Goal: Information Seeking & Learning: Learn about a topic

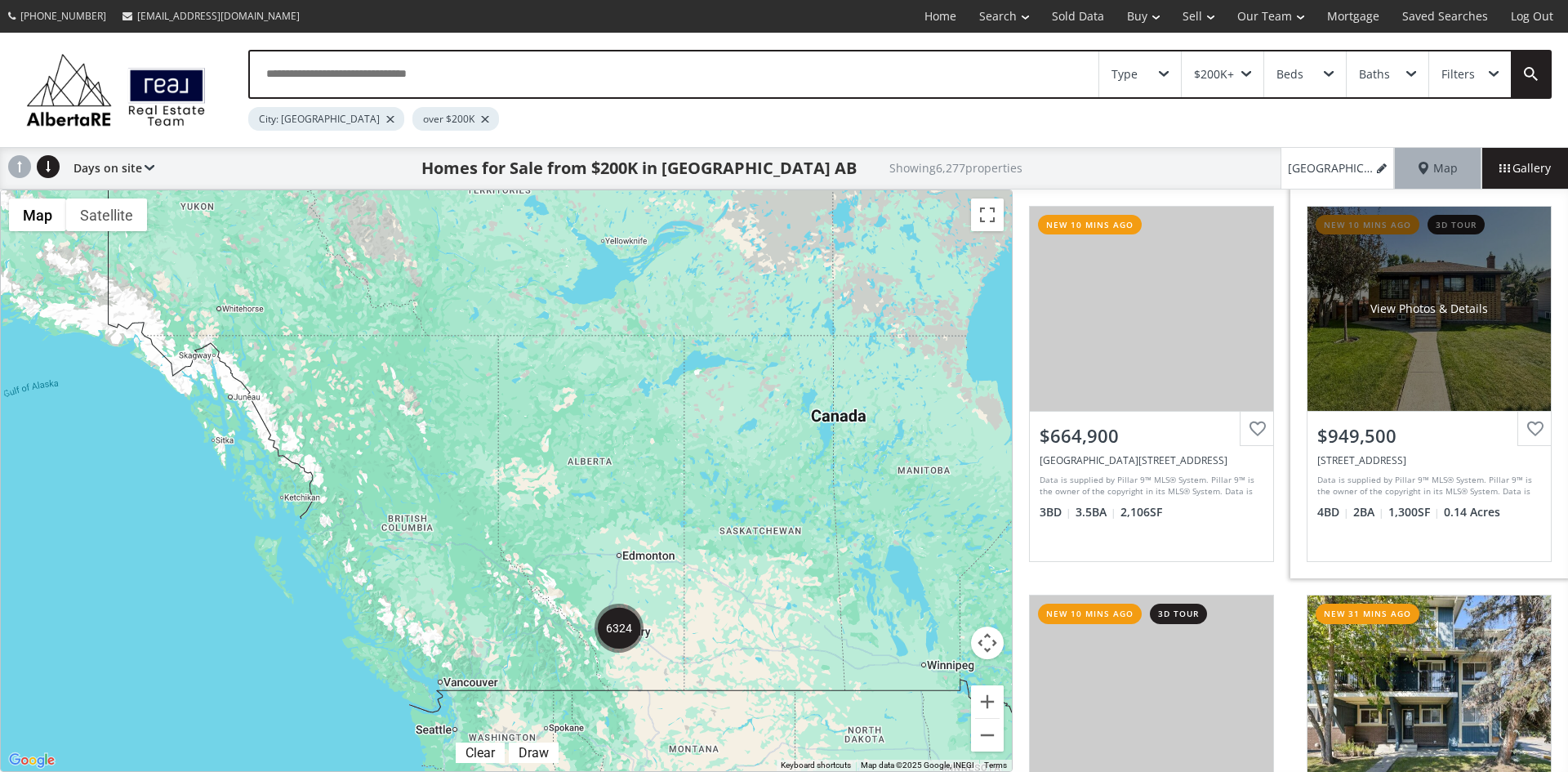
scroll to position [163, 0]
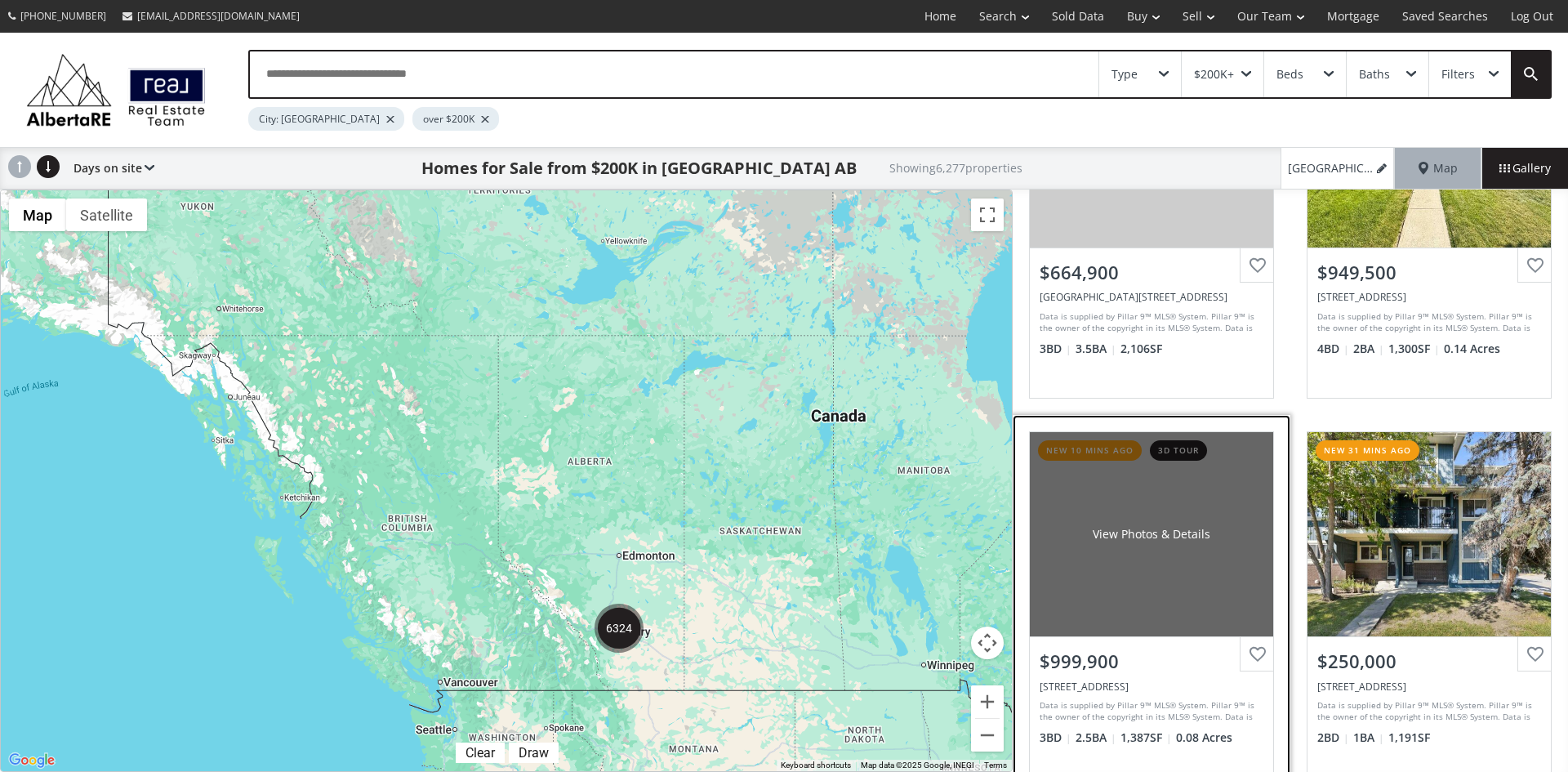
click at [1172, 560] on div "View Photos & Details" at bounding box center [1152, 533] width 243 height 204
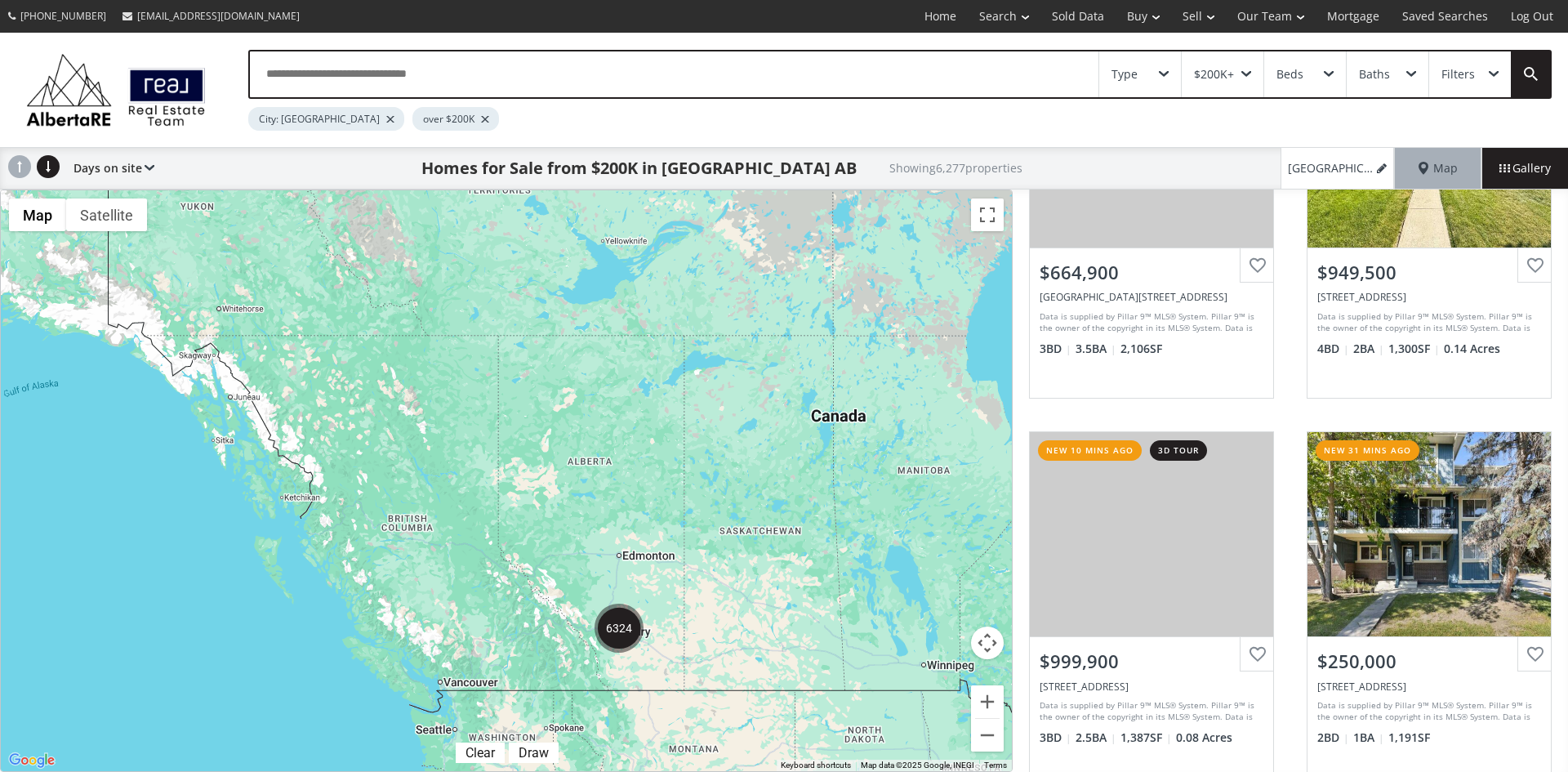
click at [1167, 70] on div "Type" at bounding box center [1141, 74] width 82 height 45
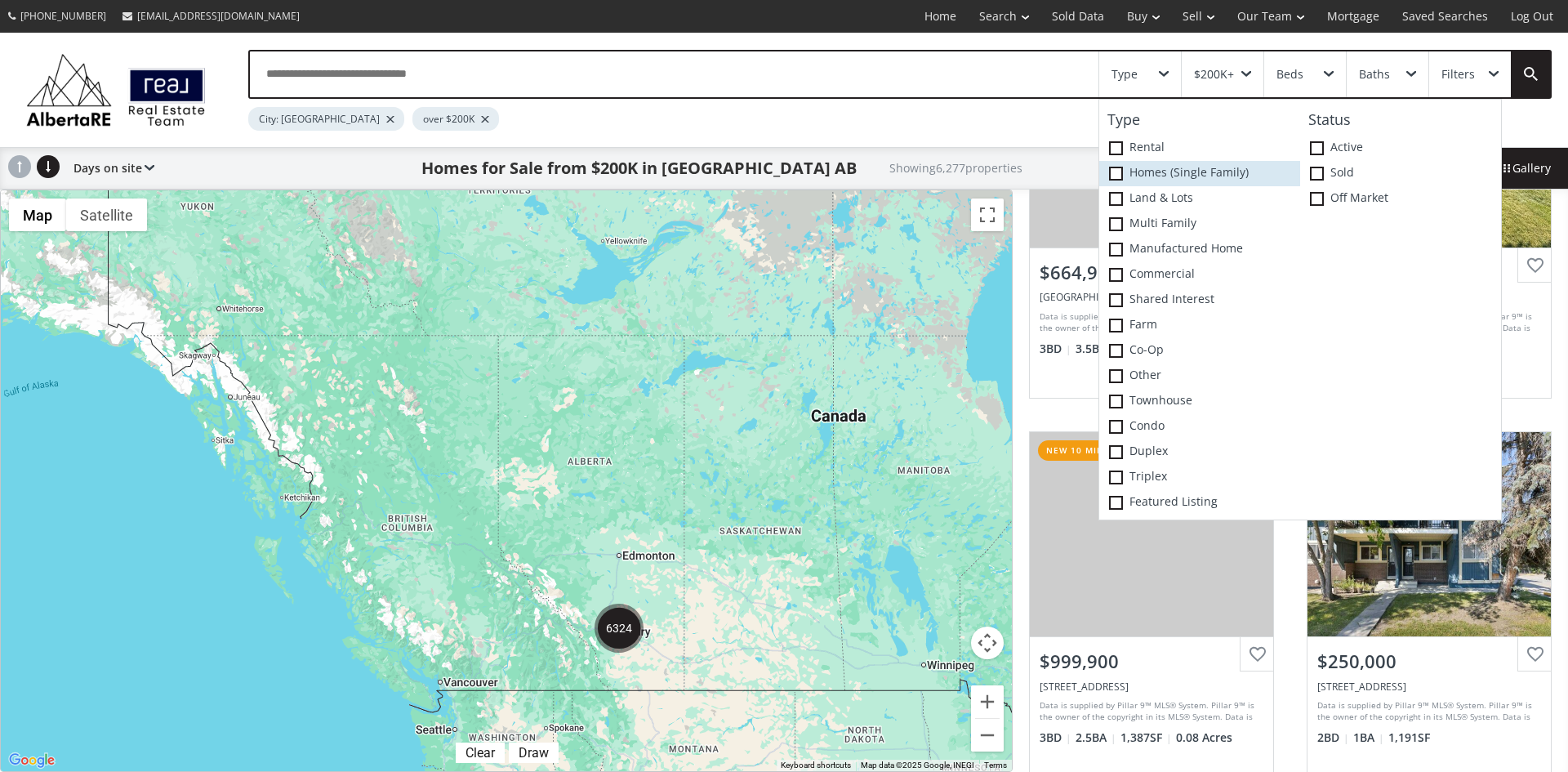
click at [1112, 171] on span at bounding box center [1115, 173] width 14 height 14
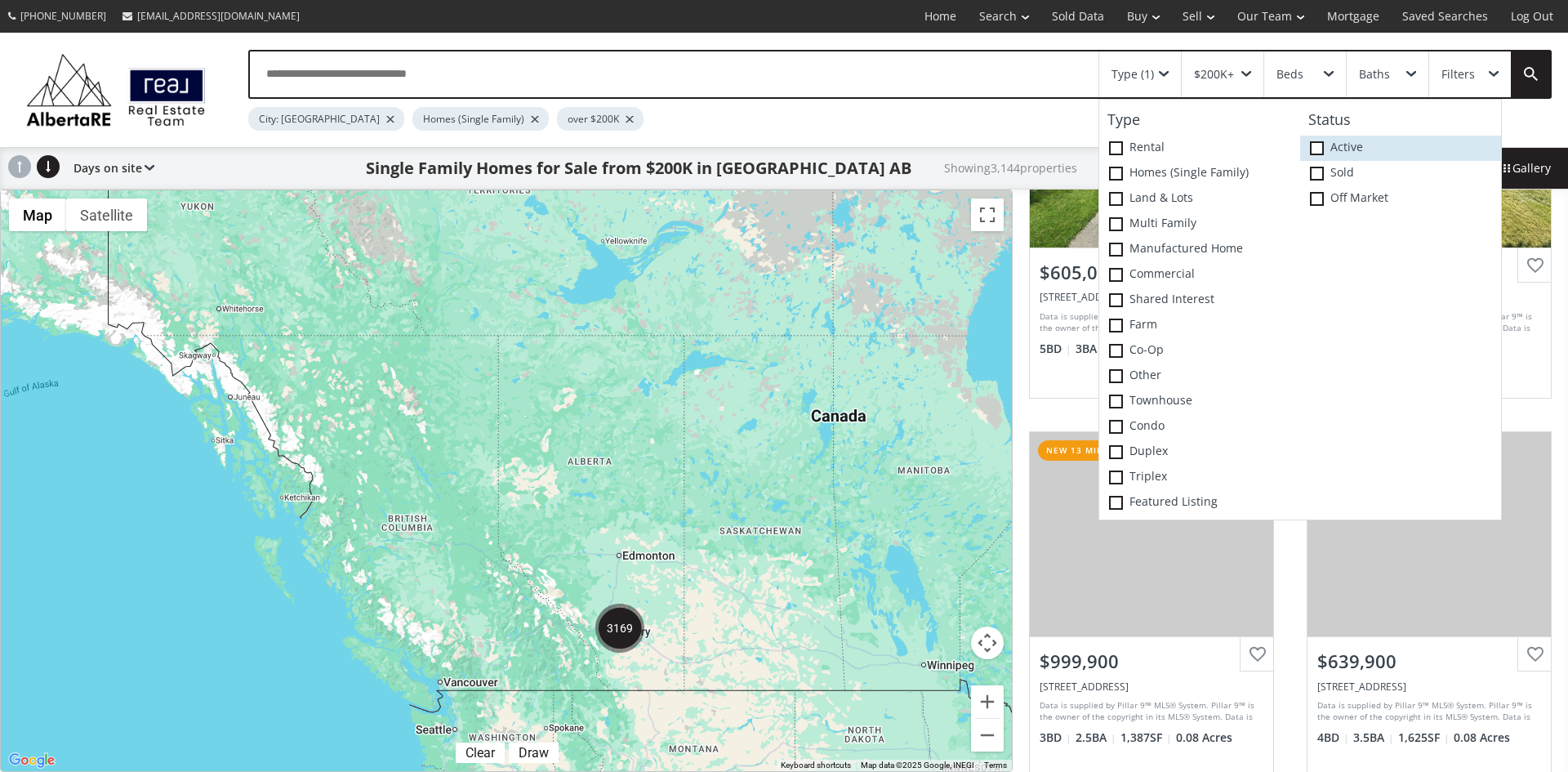
click at [1317, 150] on span at bounding box center [1317, 148] width 14 height 14
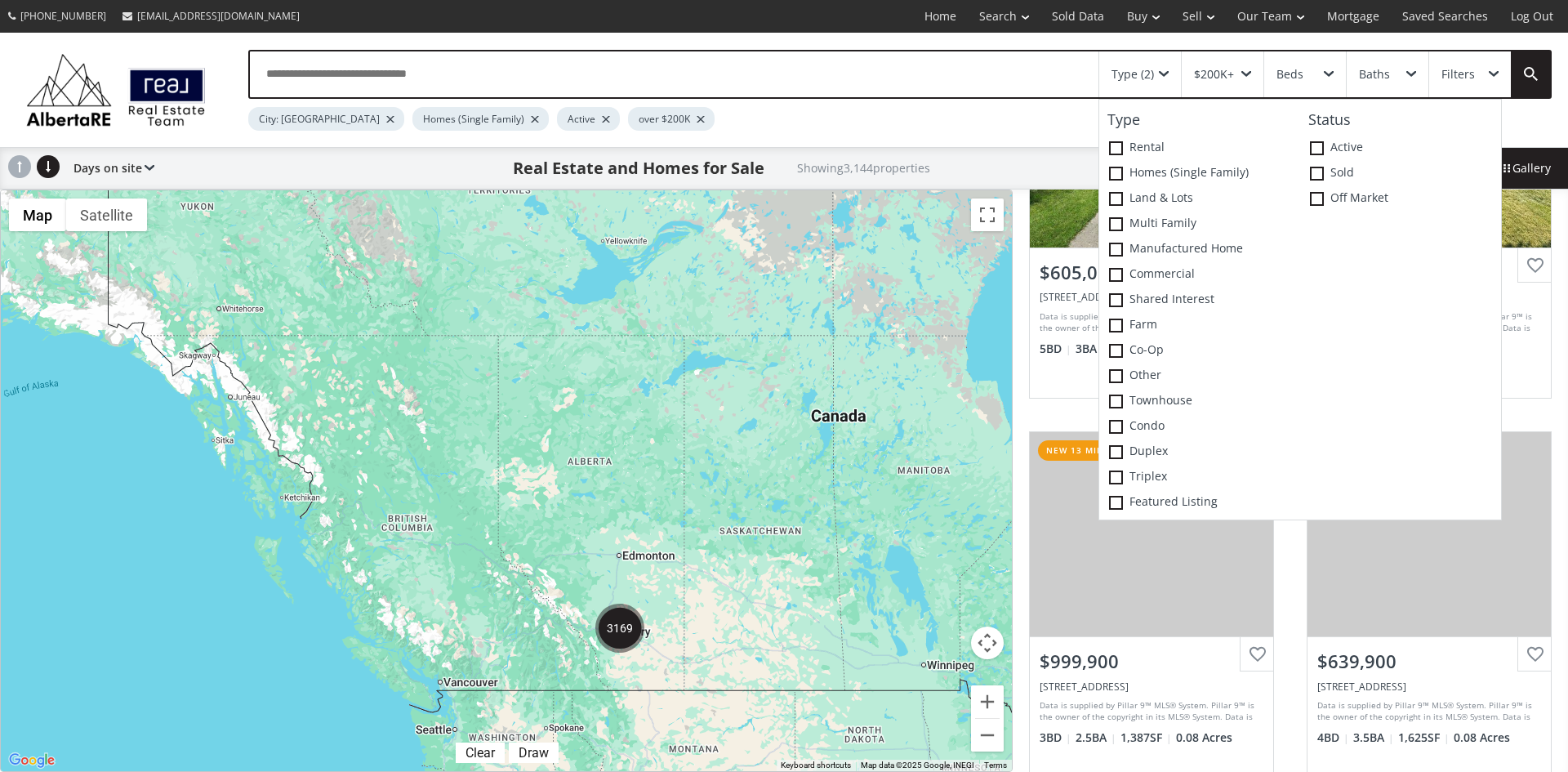
click at [683, 662] on div at bounding box center [506, 481] width 1011 height 581
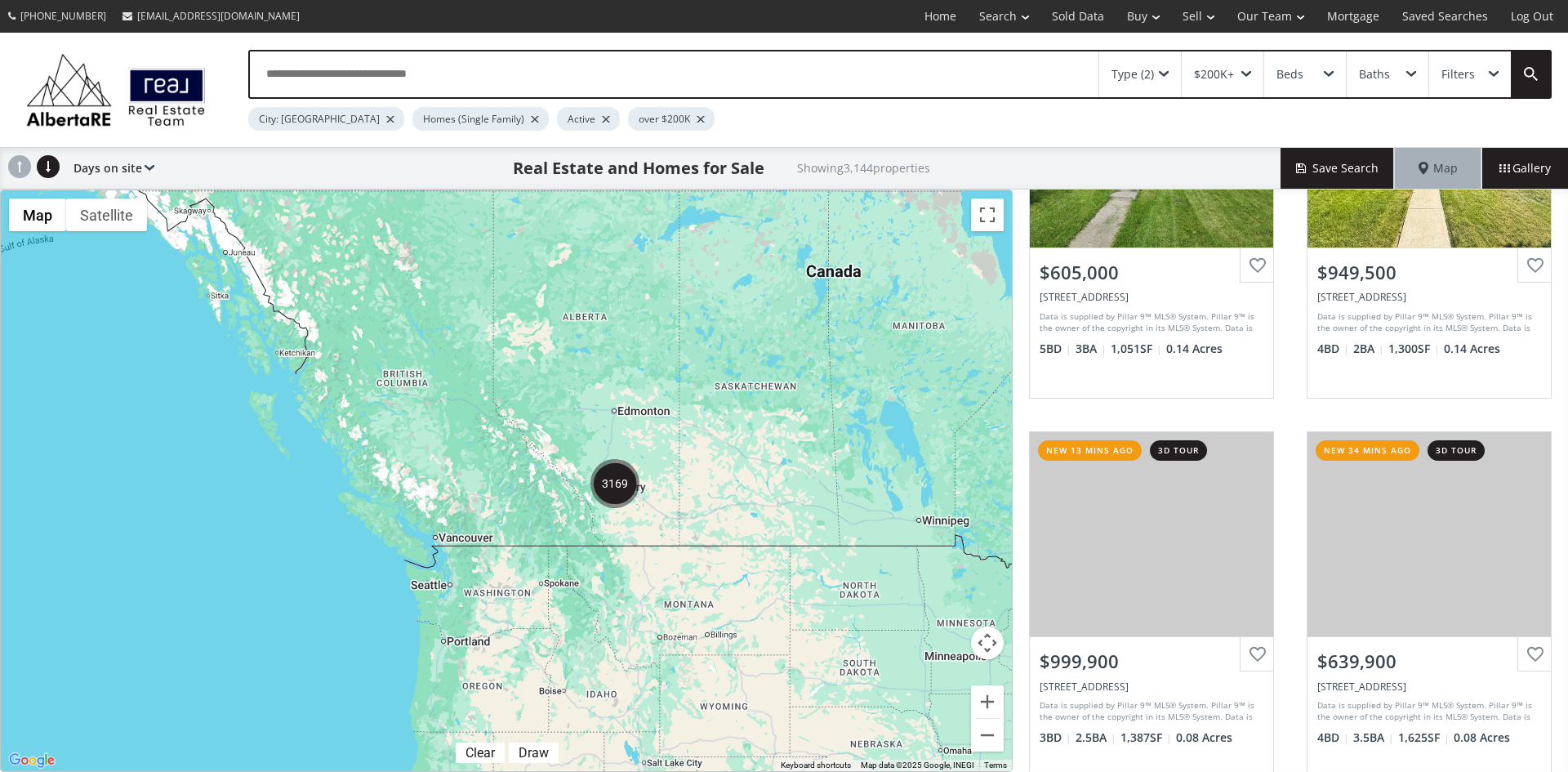
drag, startPoint x: 686, startPoint y: 655, endPoint x: 681, endPoint y: 511, distance: 144.1
click at [681, 511] on div at bounding box center [506, 481] width 1011 height 581
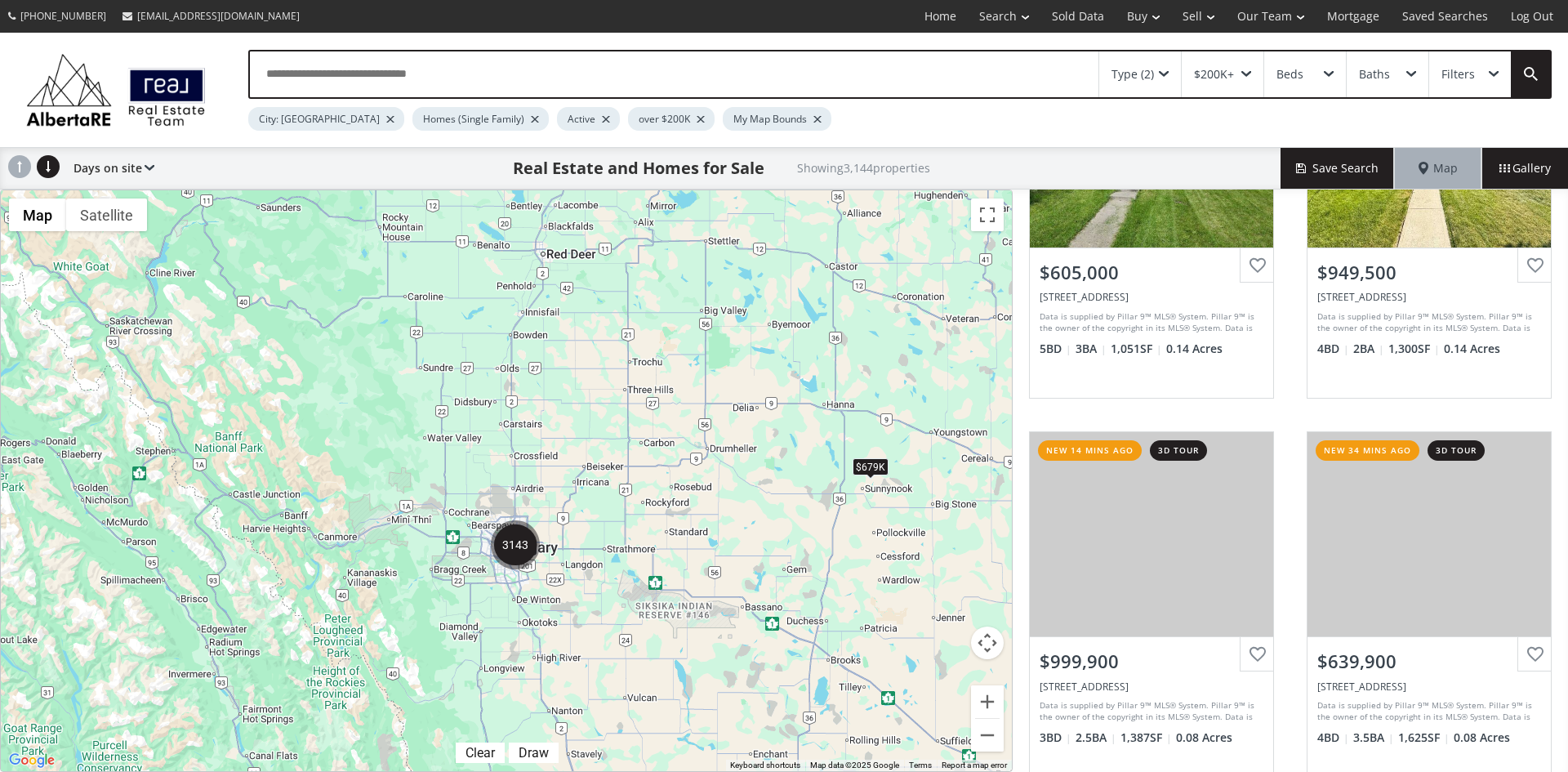
drag, startPoint x: 378, startPoint y: 503, endPoint x: 593, endPoint y: 480, distance: 216.2
click at [593, 480] on div "$679K" at bounding box center [506, 481] width 1011 height 581
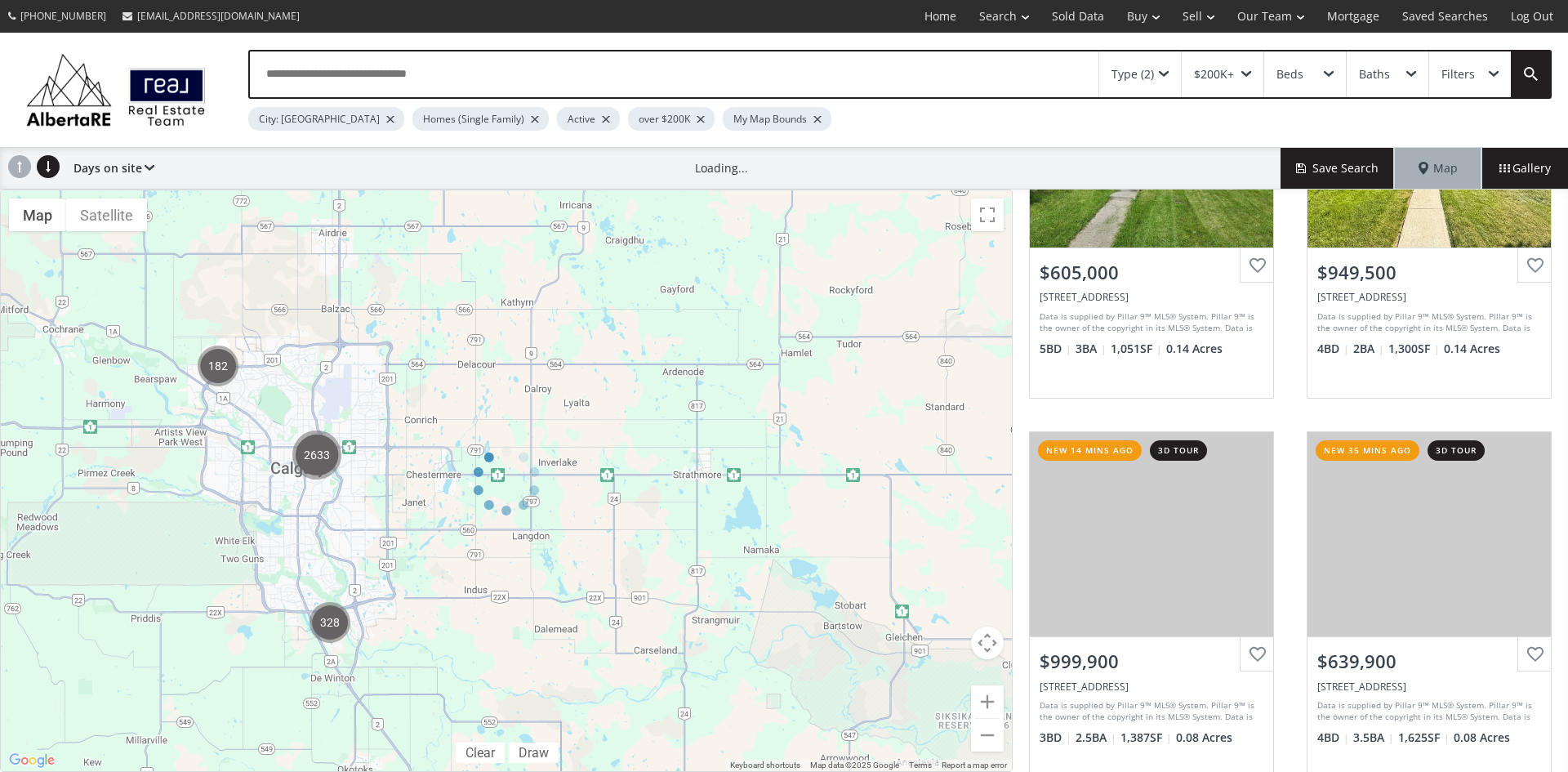
drag, startPoint x: 414, startPoint y: 412, endPoint x: 632, endPoint y: 458, distance: 222.8
click at [632, 458] on div at bounding box center [506, 481] width 1013 height 582
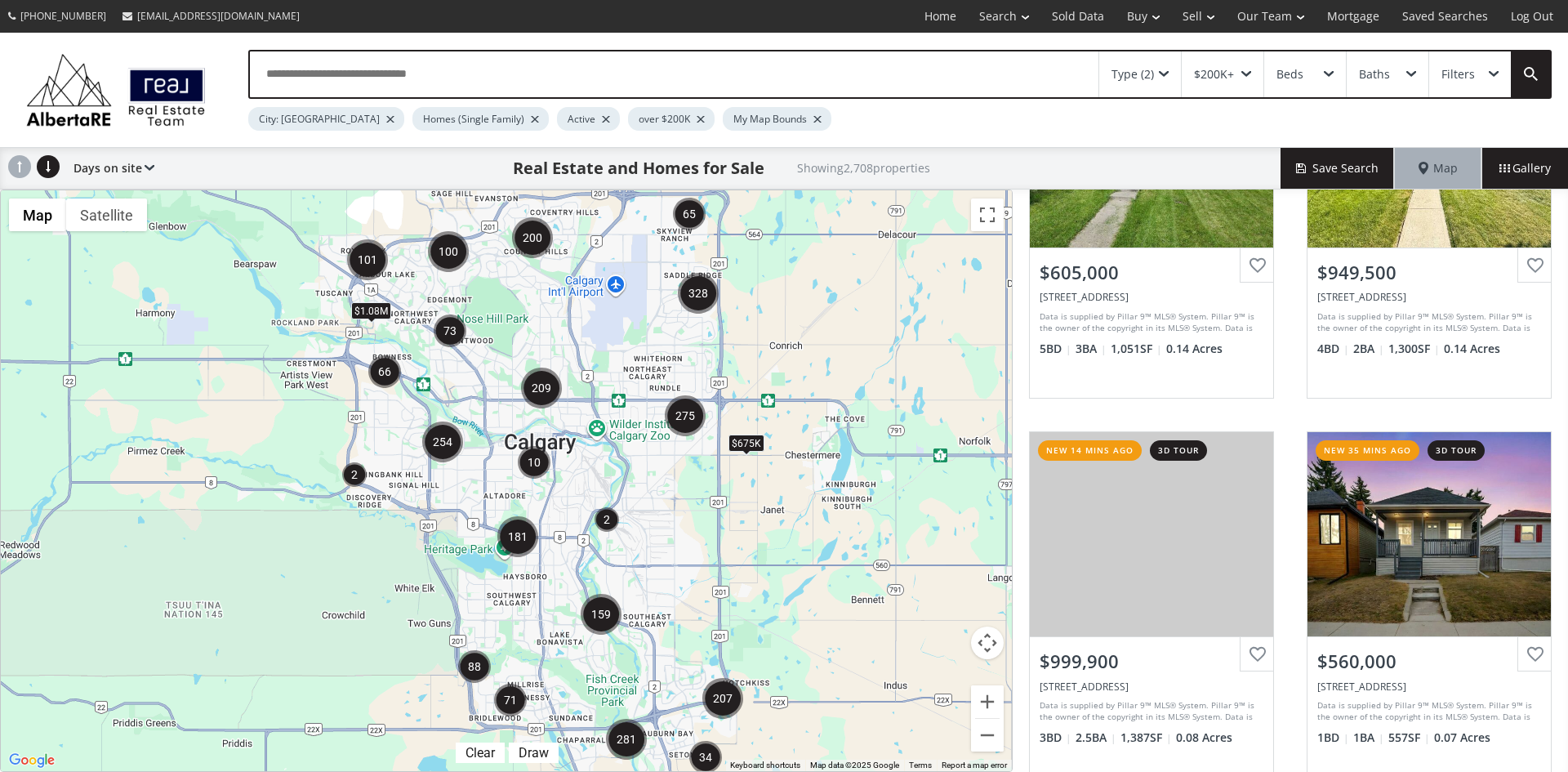
drag, startPoint x: 292, startPoint y: 347, endPoint x: 617, endPoint y: 364, distance: 325.4
click at [617, 364] on div "$1.08M $675K" at bounding box center [506, 481] width 1011 height 581
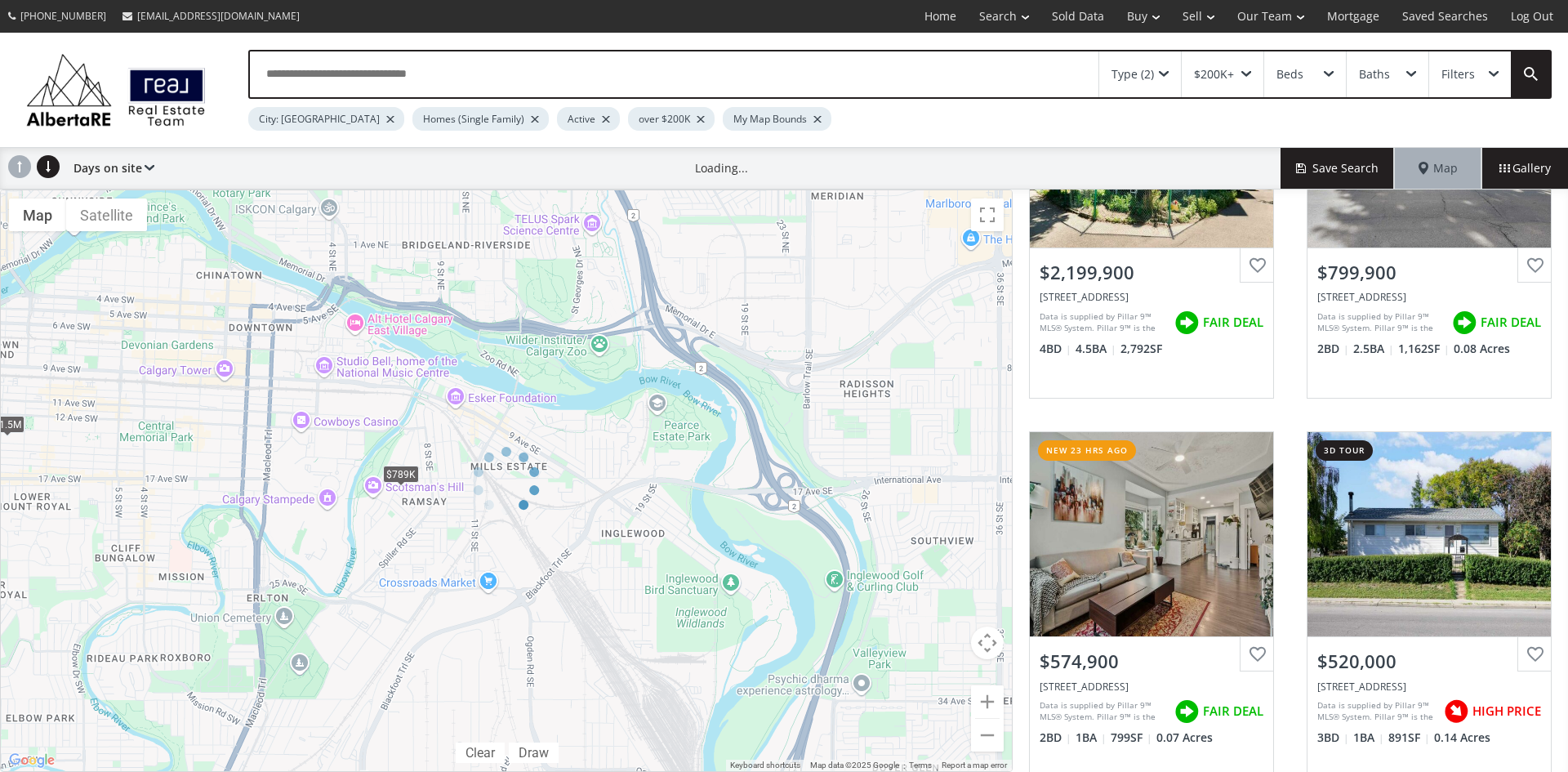
drag, startPoint x: 446, startPoint y: 309, endPoint x: 485, endPoint y: 425, distance: 122.4
click at [485, 425] on div at bounding box center [506, 481] width 1013 height 582
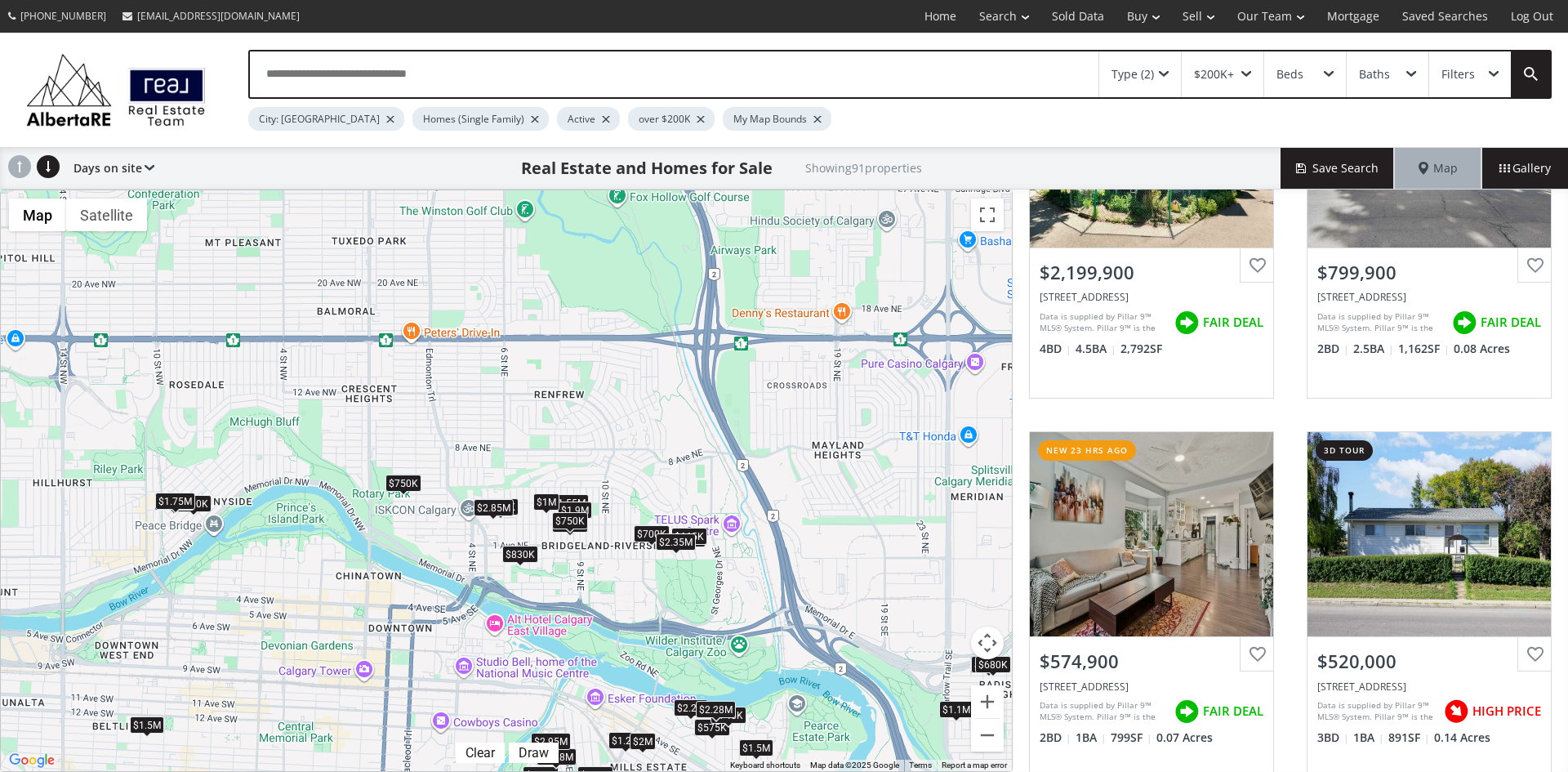
drag, startPoint x: 581, startPoint y: 296, endPoint x: 720, endPoint y: 601, distance: 335.2
click at [720, 601] on div "$2.2M $800K $575K $520K $1.45M+ $789K $510K $850K $1.9M $1.55M $1.82M $2.7M $4M…" at bounding box center [506, 481] width 1011 height 581
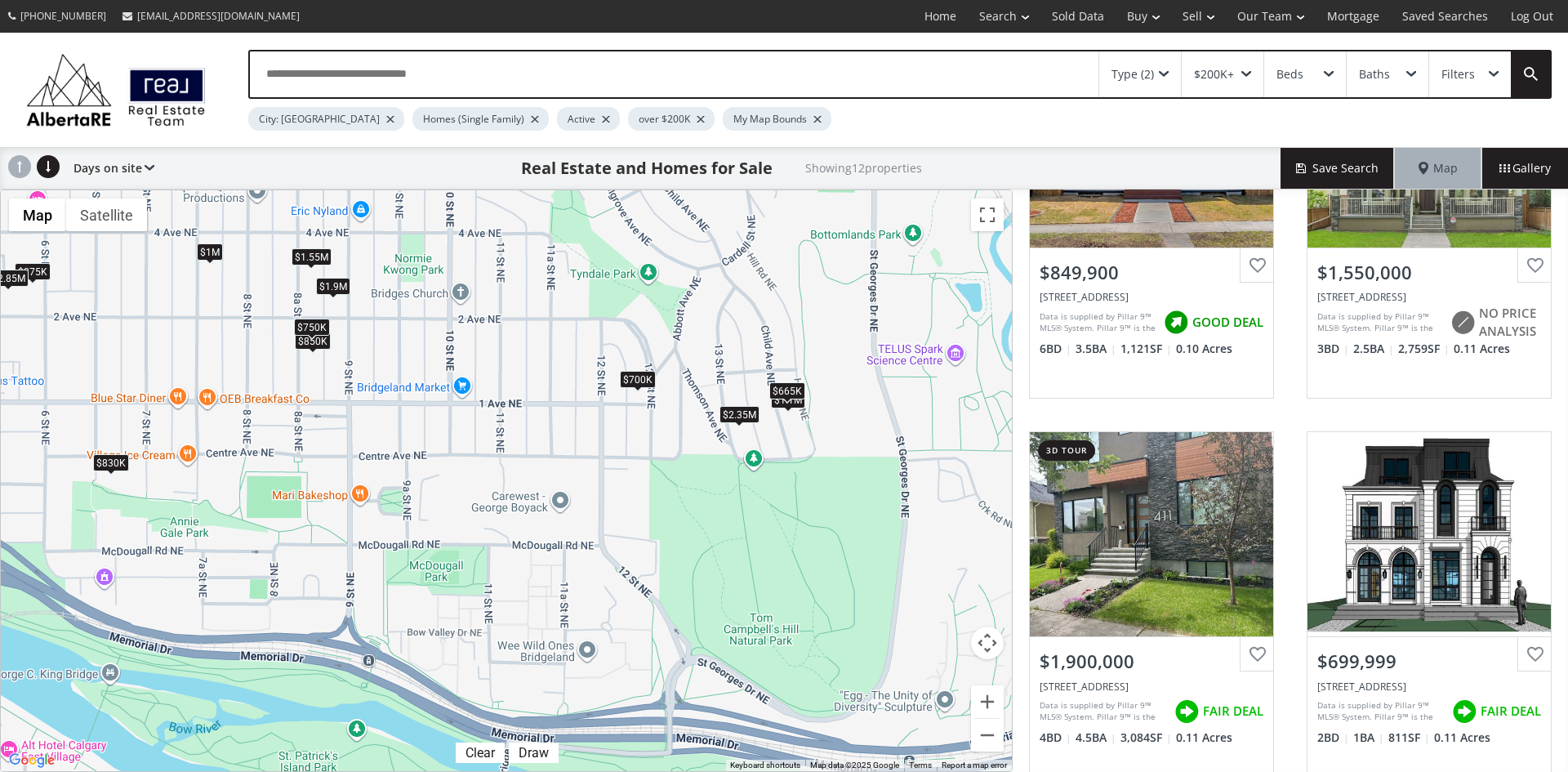
click at [789, 401] on span at bounding box center [787, 400] width 6 height 6
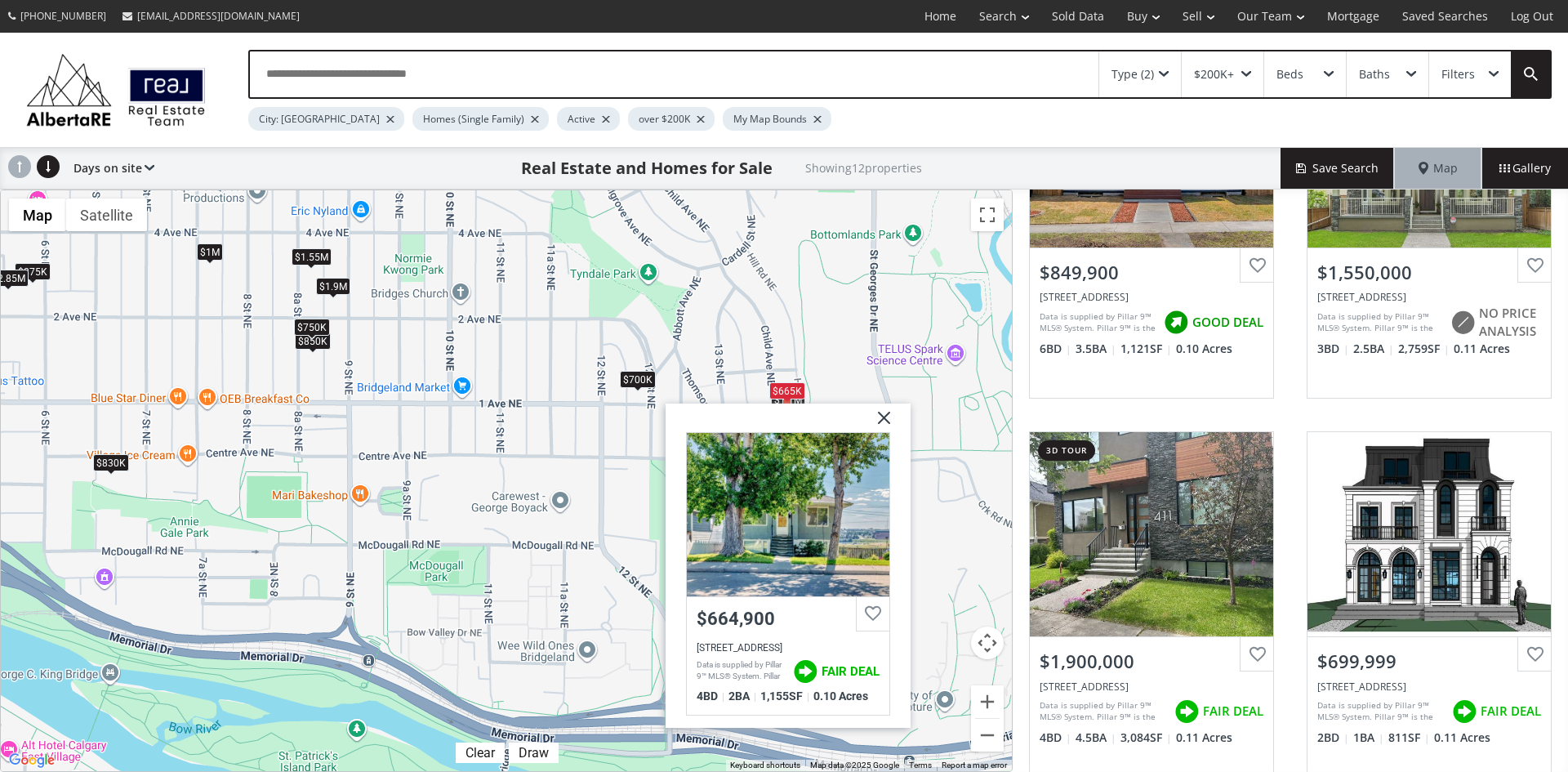
click at [886, 415] on img at bounding box center [877, 423] width 41 height 41
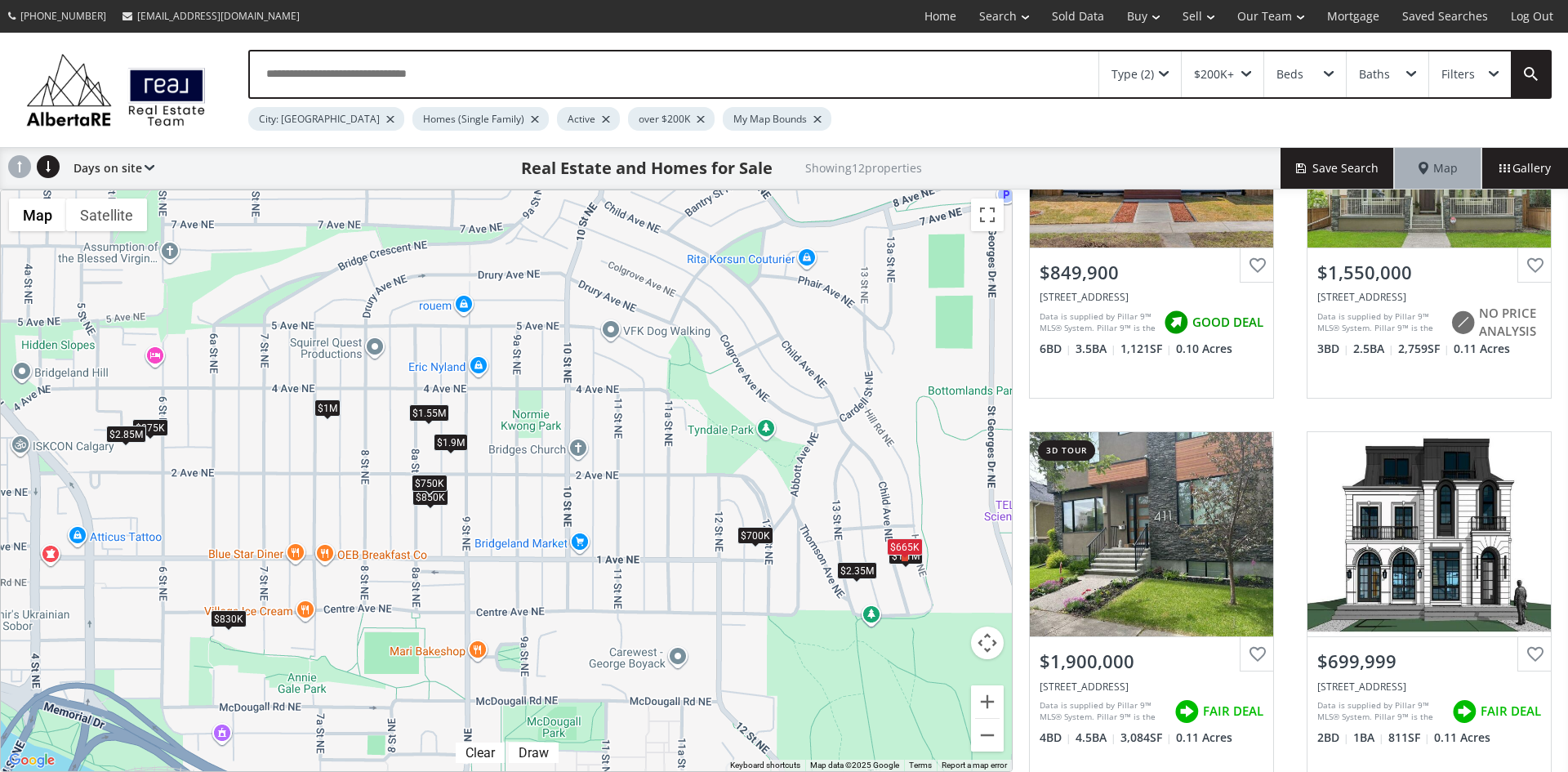
drag, startPoint x: 411, startPoint y: 336, endPoint x: 528, endPoint y: 493, distance: 195.8
click at [528, 493] on div "$850K $1.55M $1.9M $700K $875K $830K $1.1M $665K $2.85M $1M $2.35M $750K" at bounding box center [506, 481] width 1011 height 581
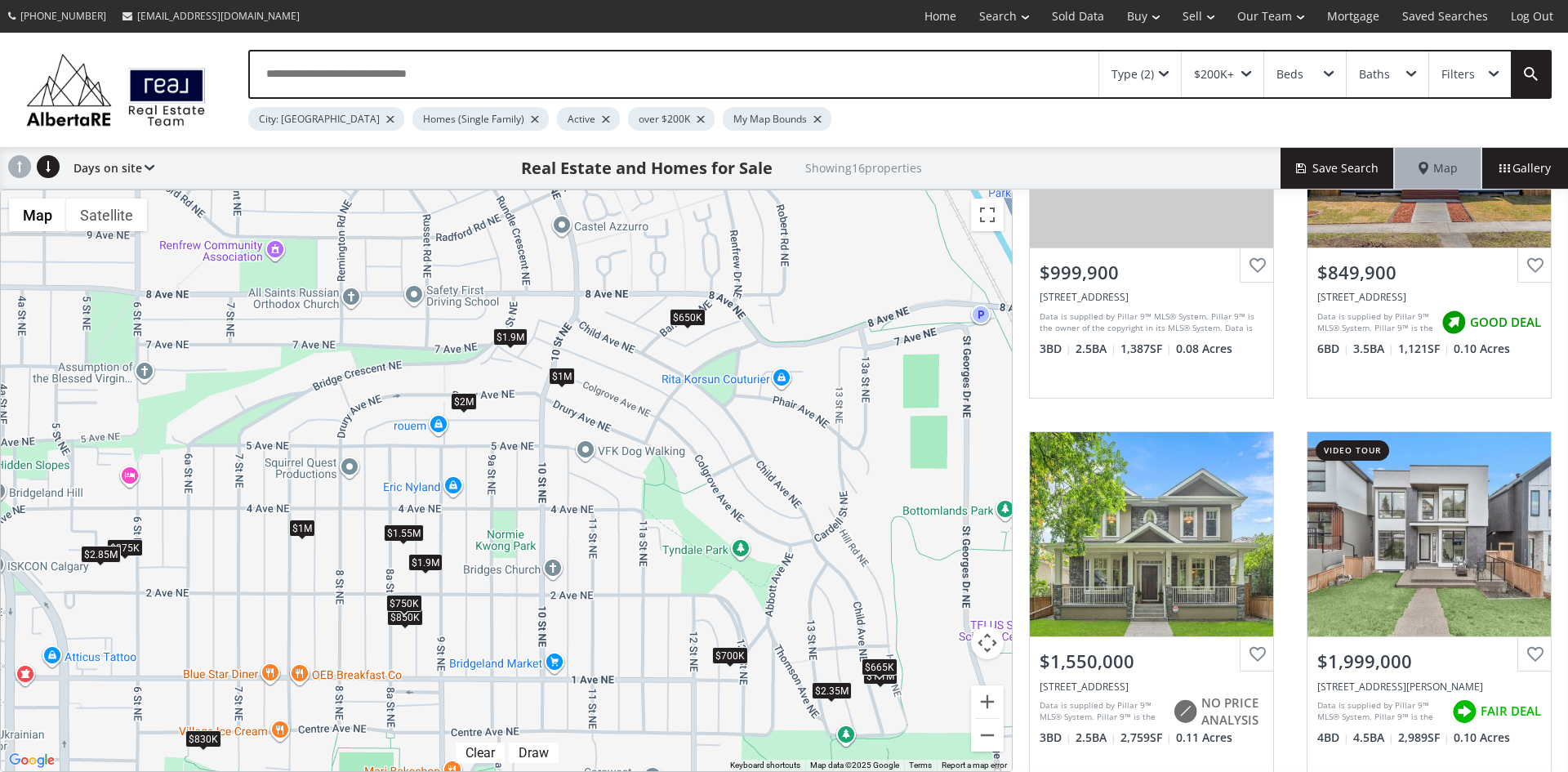
drag, startPoint x: 565, startPoint y: 320, endPoint x: 543, endPoint y: 426, distance: 108.3
click at [543, 426] on div "$1M $850K $1.55M $2M $650K $1.9M $700K $875K $830K $1.1M $665K $2.85M $1.9M $1M…" at bounding box center [506, 481] width 1011 height 581
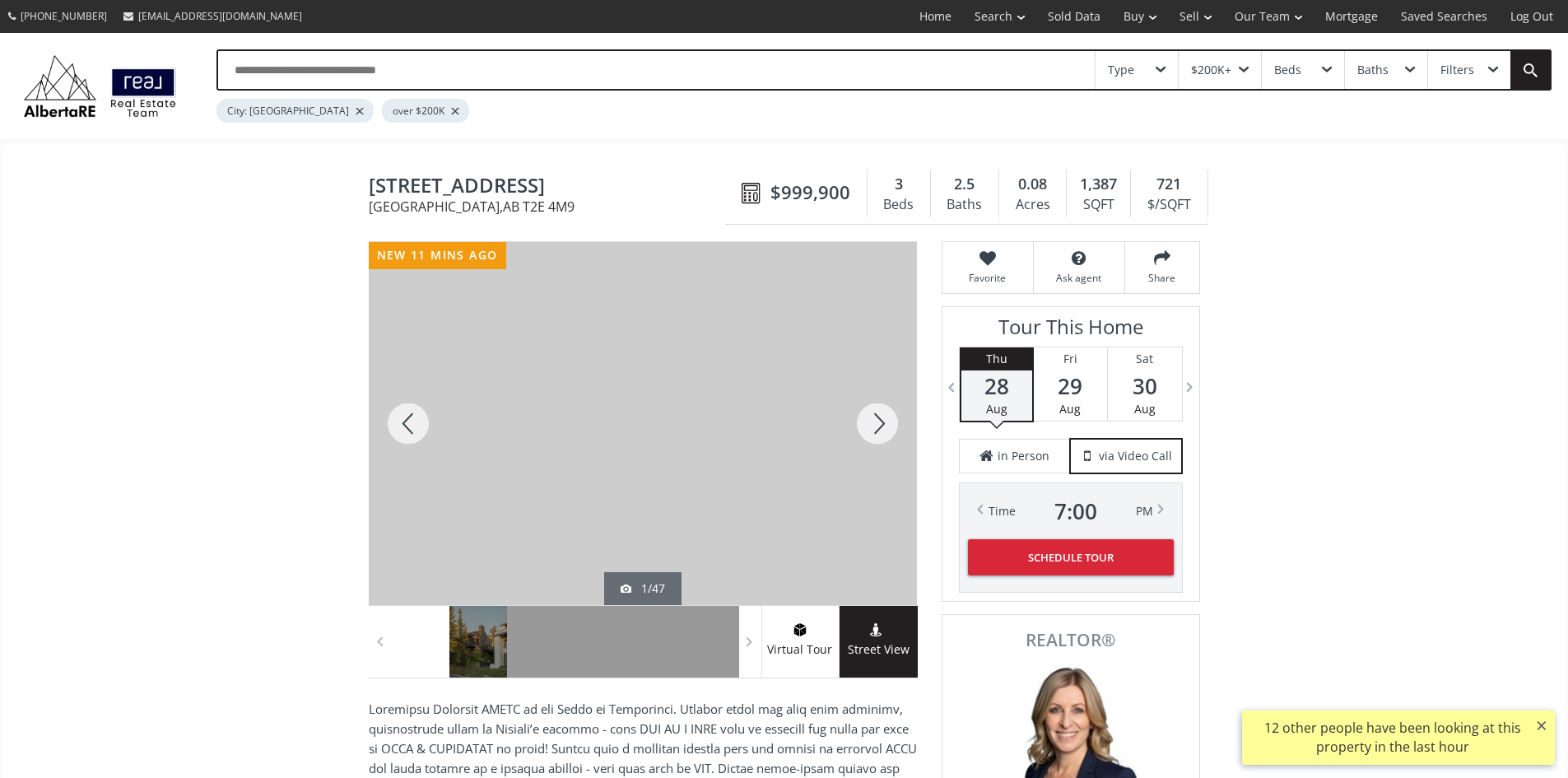
click at [878, 424] on div at bounding box center [877, 423] width 79 height 363
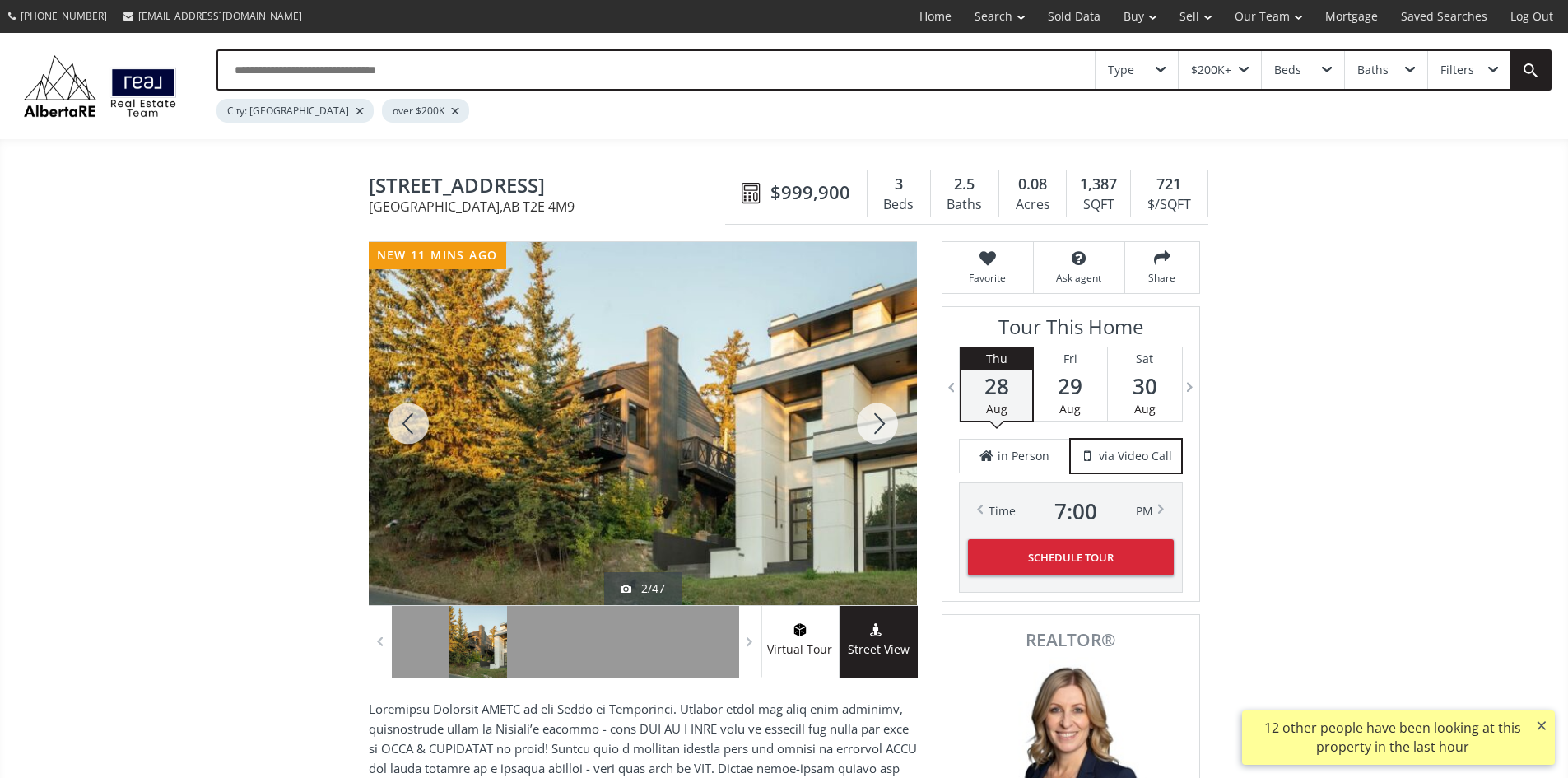
click at [878, 424] on div at bounding box center [877, 423] width 79 height 363
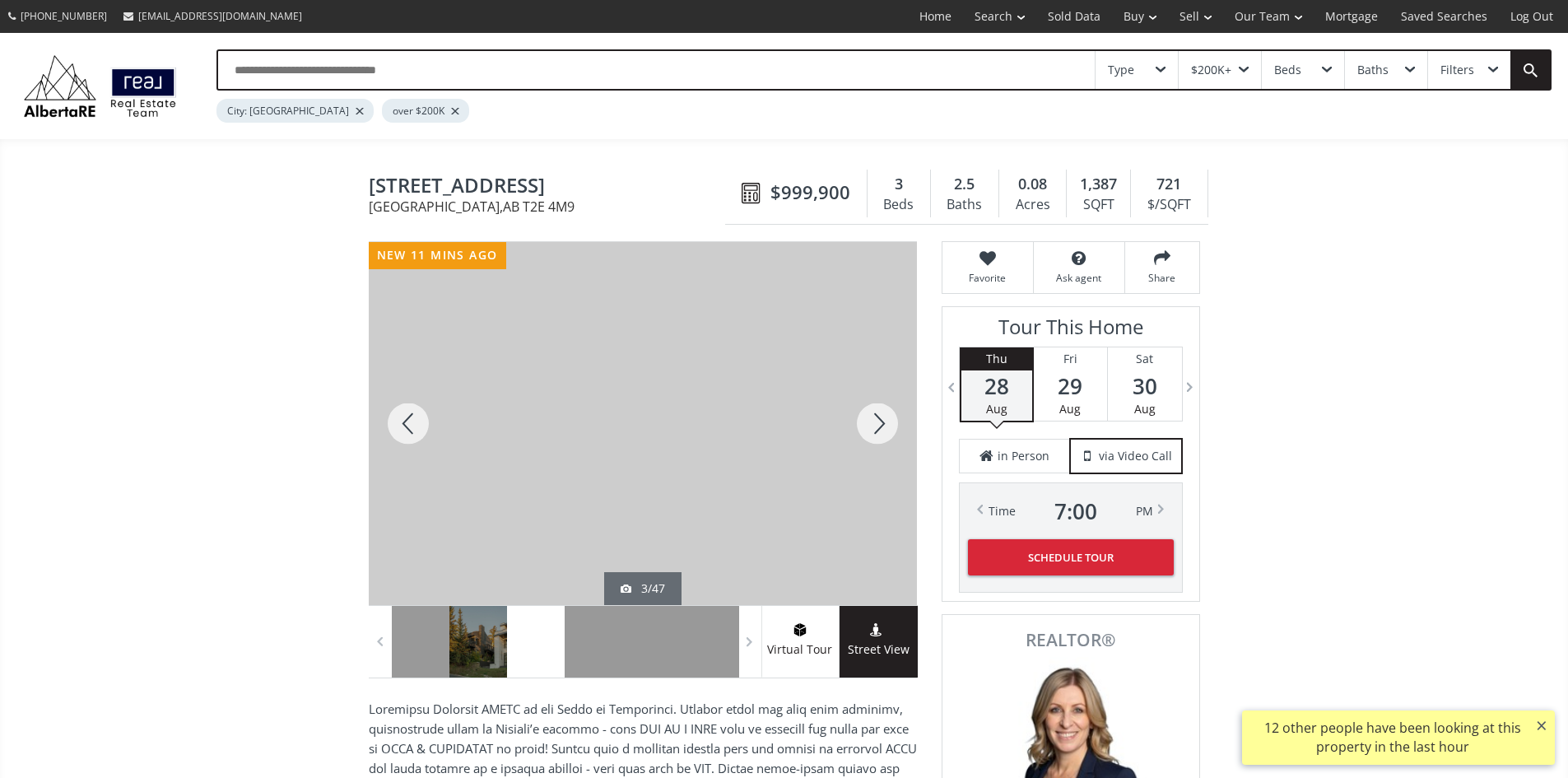
click at [878, 424] on div at bounding box center [877, 423] width 79 height 363
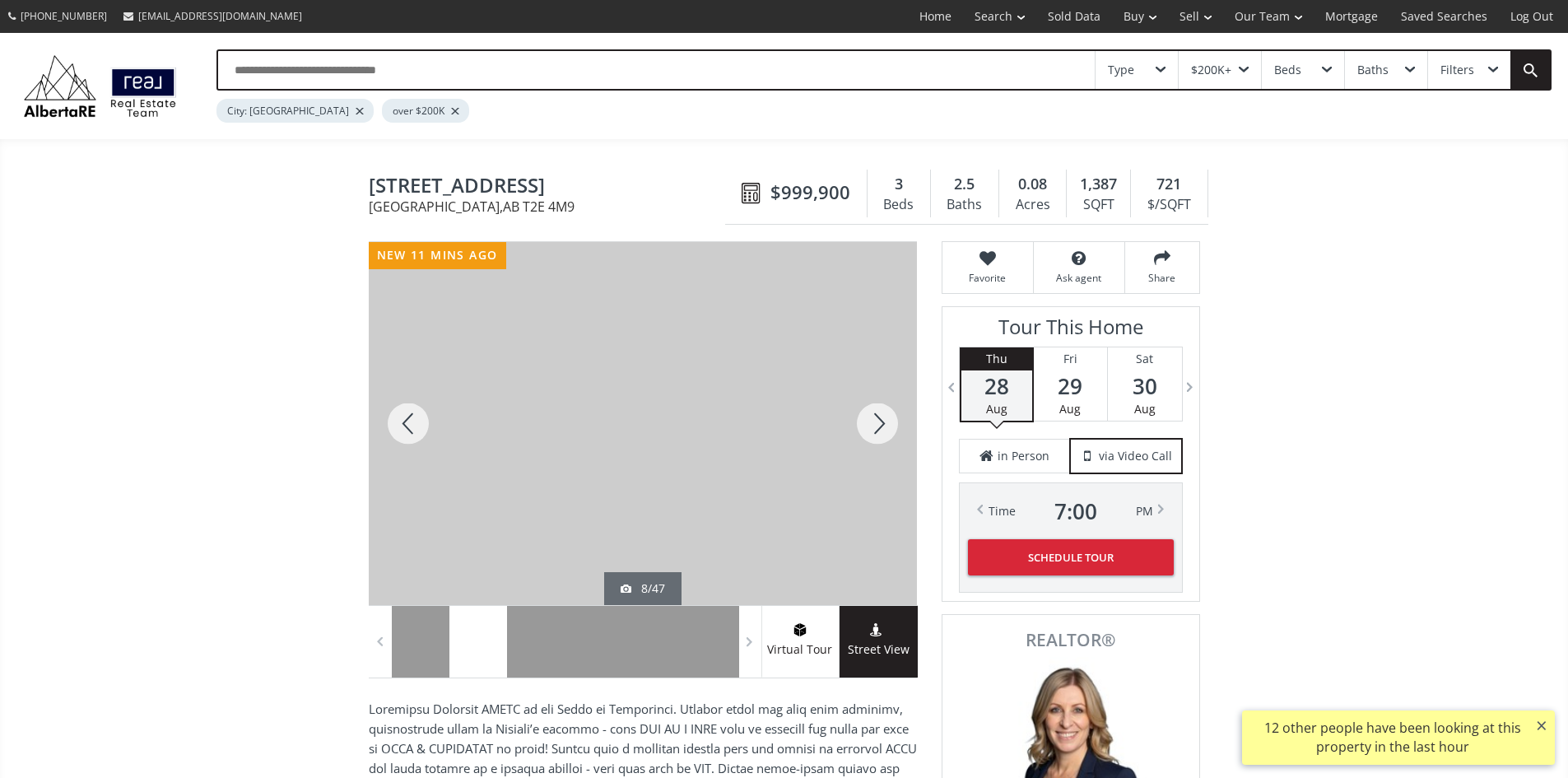
click at [878, 424] on div at bounding box center [877, 423] width 79 height 363
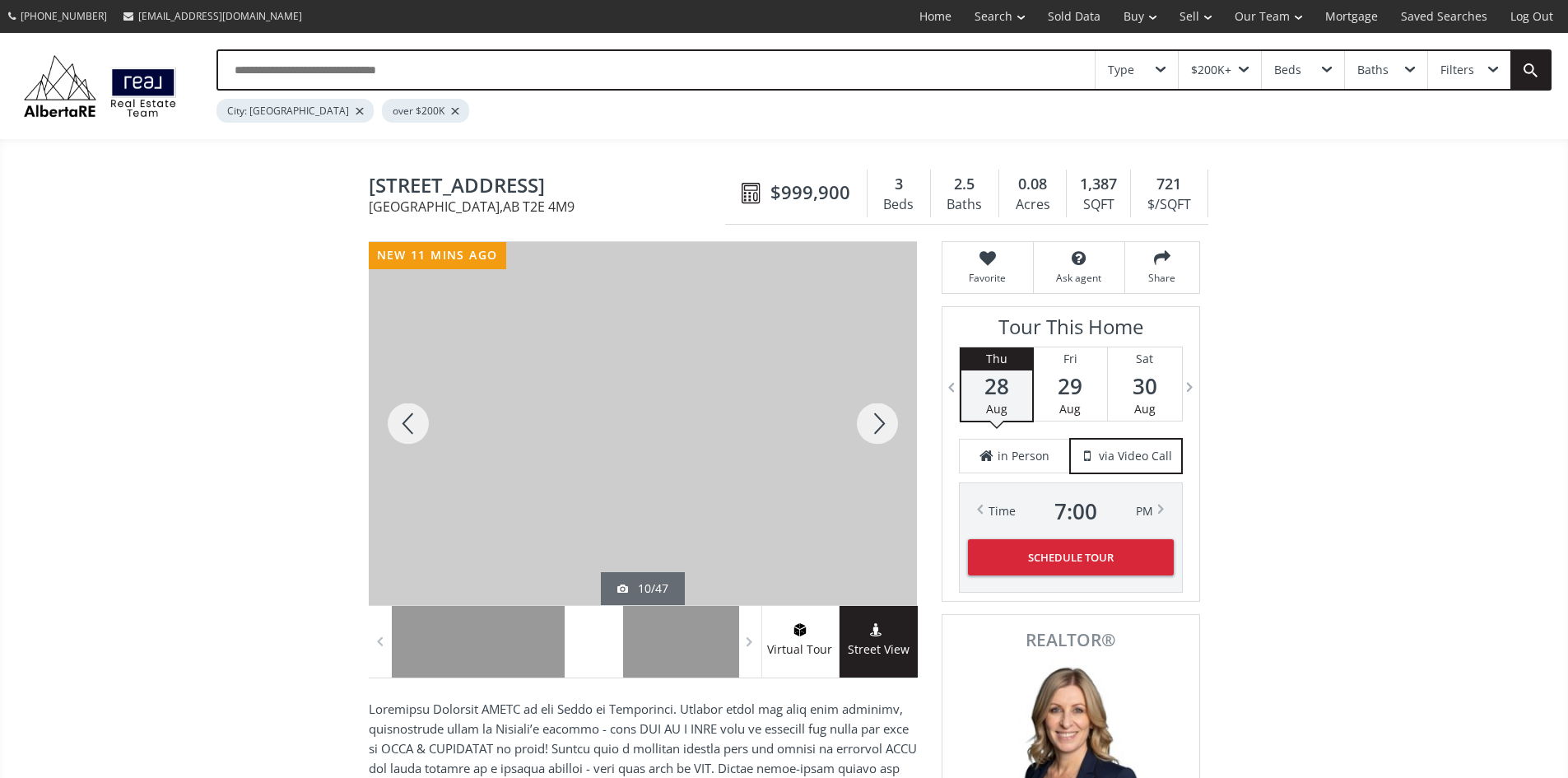
click at [878, 424] on div at bounding box center [877, 423] width 79 height 363
click at [401, 433] on div at bounding box center [408, 423] width 79 height 363
click at [544, 441] on div at bounding box center [642, 423] width 548 height 363
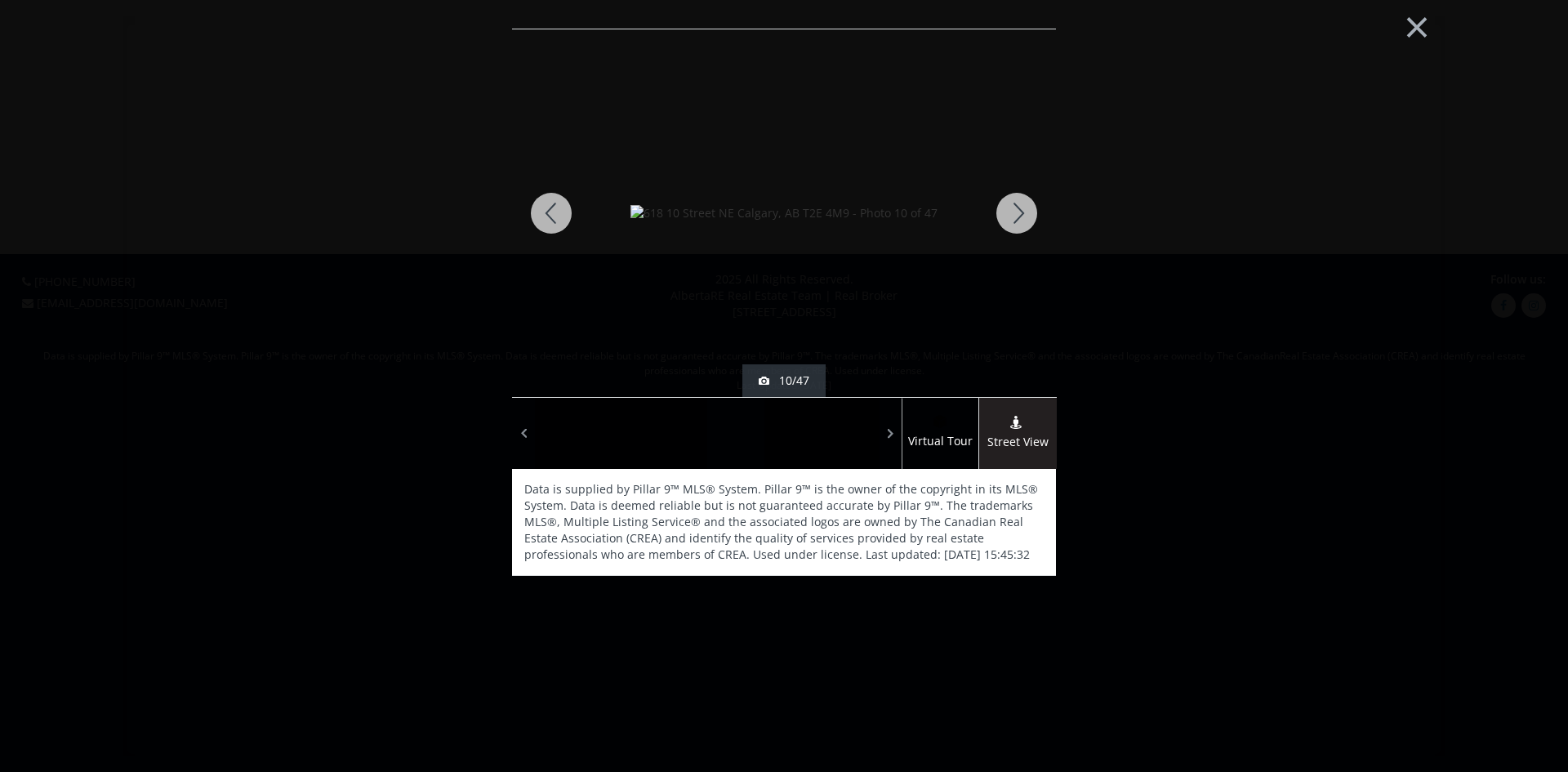
click at [1021, 206] on div at bounding box center [1016, 212] width 78 height 367
click at [545, 210] on div at bounding box center [551, 212] width 78 height 367
click at [1020, 210] on div at bounding box center [1016, 212] width 78 height 367
click at [1416, 24] on button "×" at bounding box center [1416, 25] width 90 height 67
